Goal: Check status: Check status

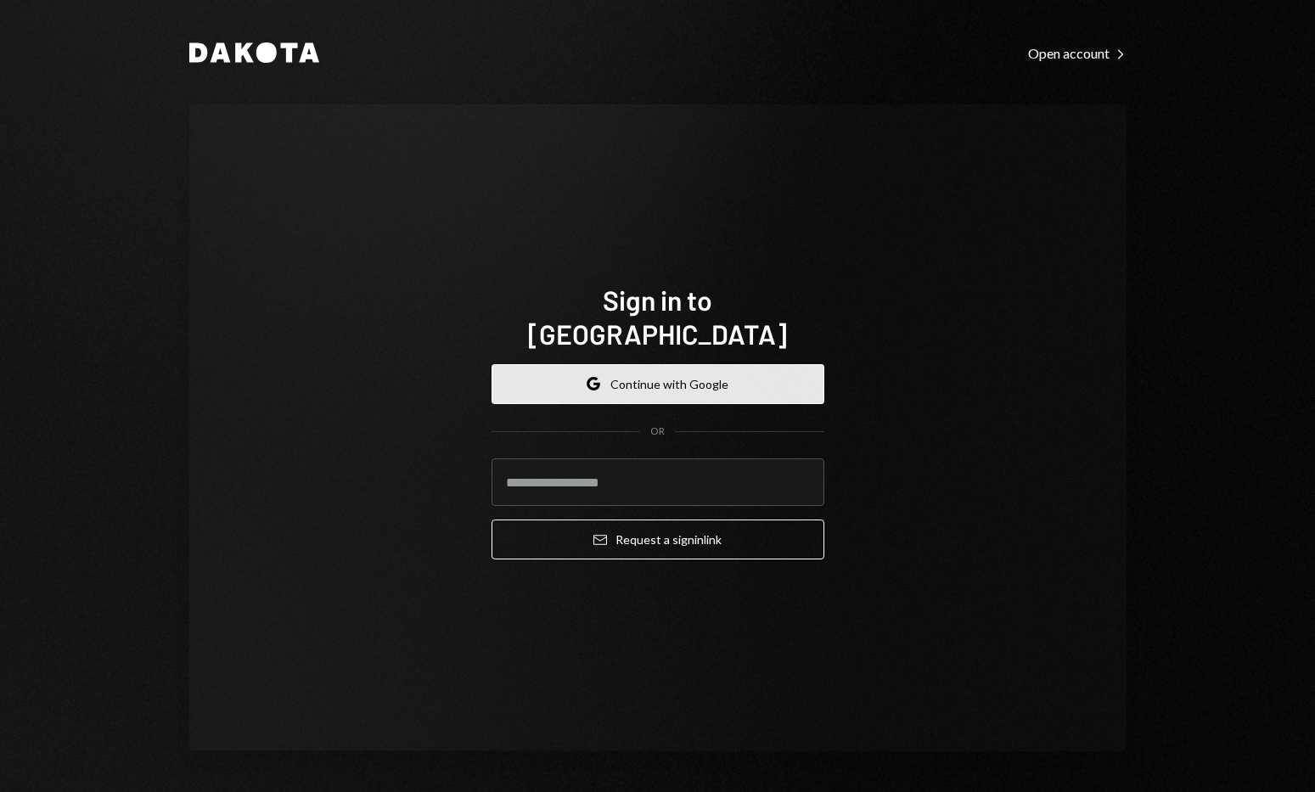
click at [628, 377] on button "Google Continue with Google" at bounding box center [657, 384] width 333 height 40
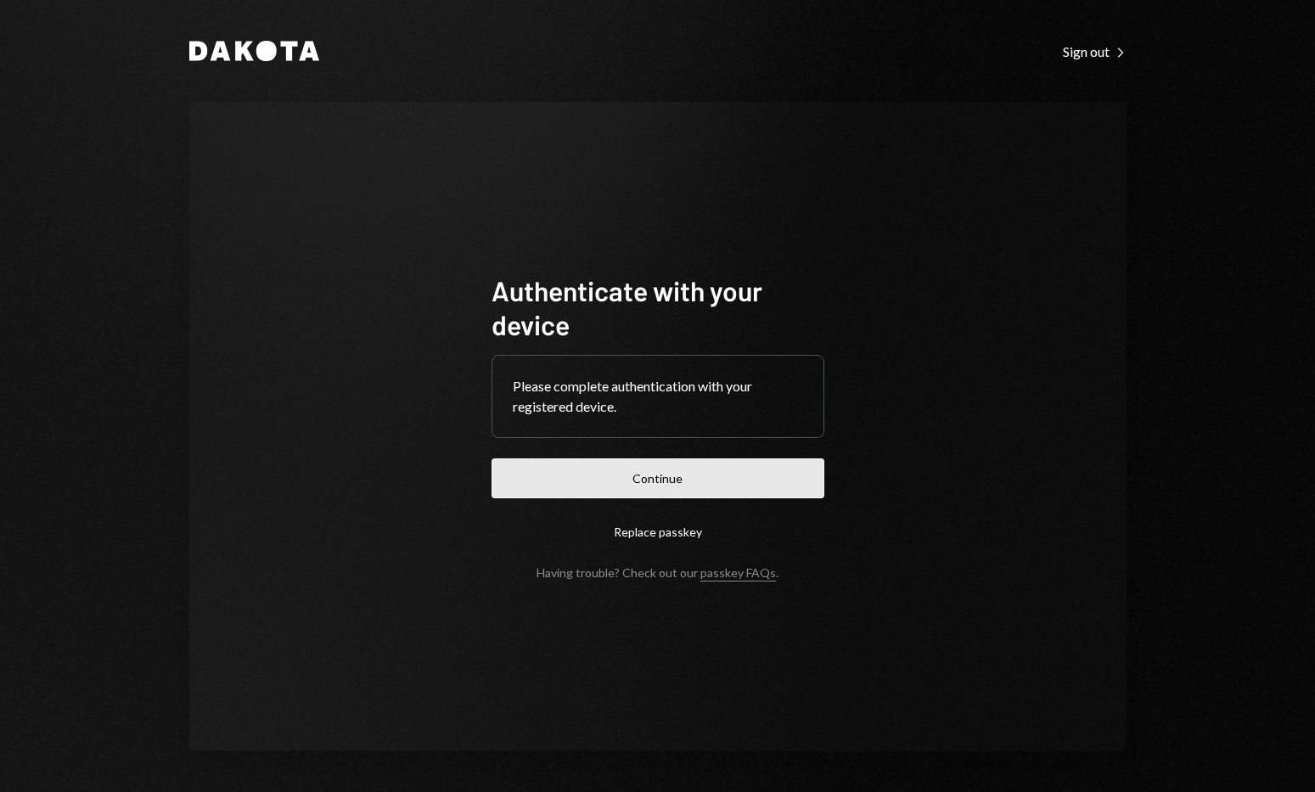
click at [637, 479] on button "Continue" at bounding box center [657, 478] width 333 height 40
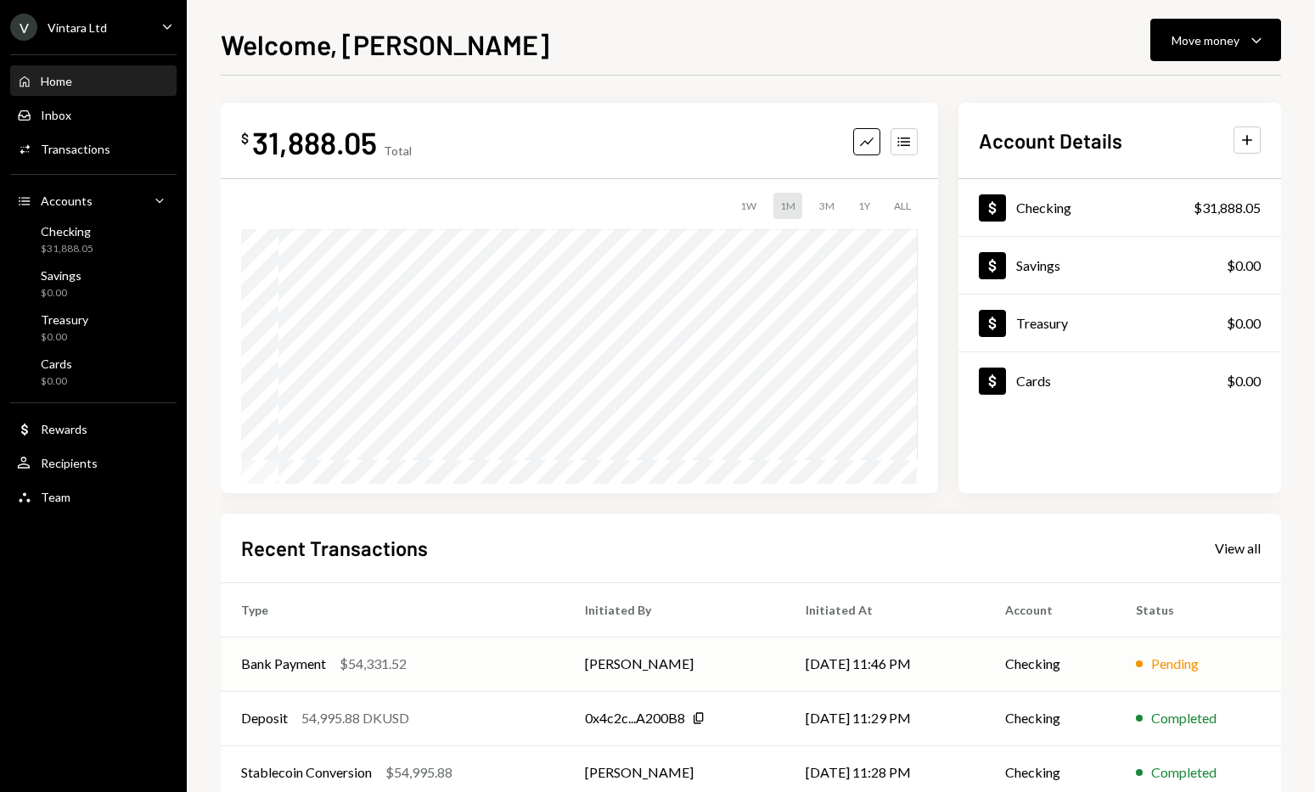
click at [447, 669] on div "Bank Payment $54,331.52" at bounding box center [392, 664] width 303 height 20
